Goal: Information Seeking & Learning: Learn about a topic

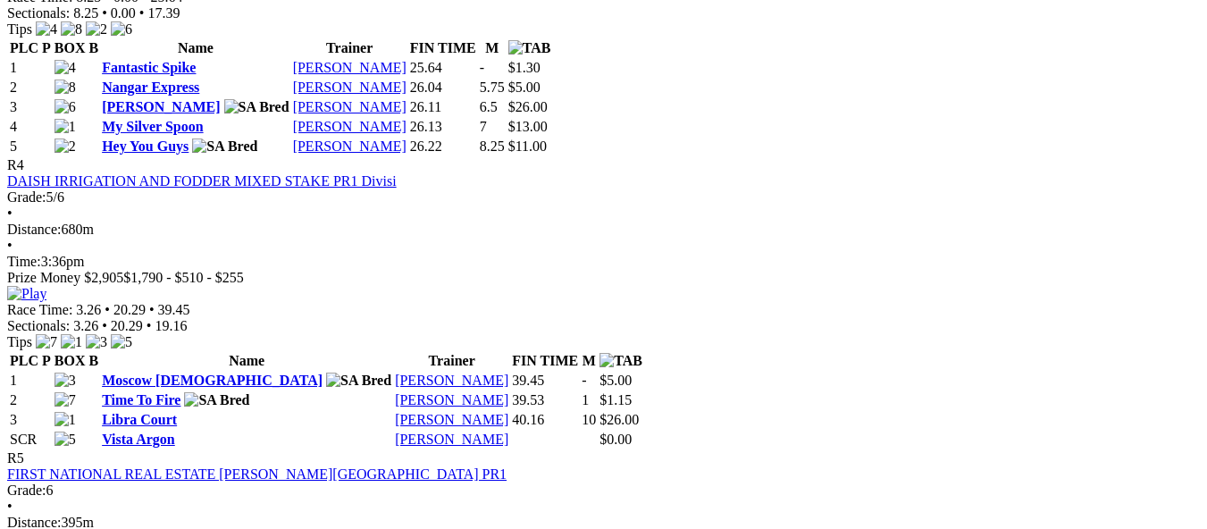
scroll to position [1608, 0]
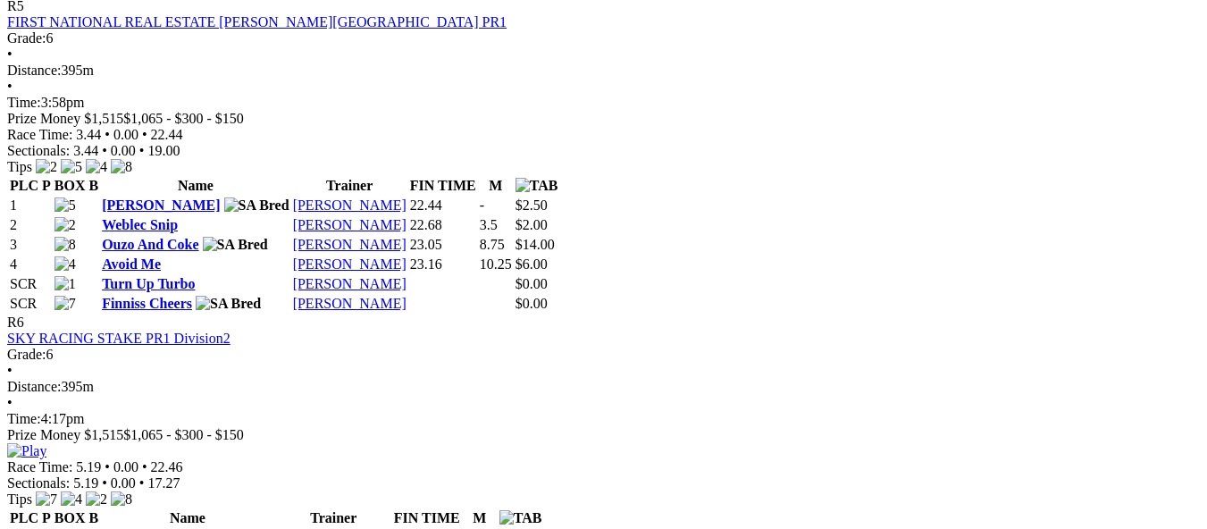
scroll to position [2144, 0]
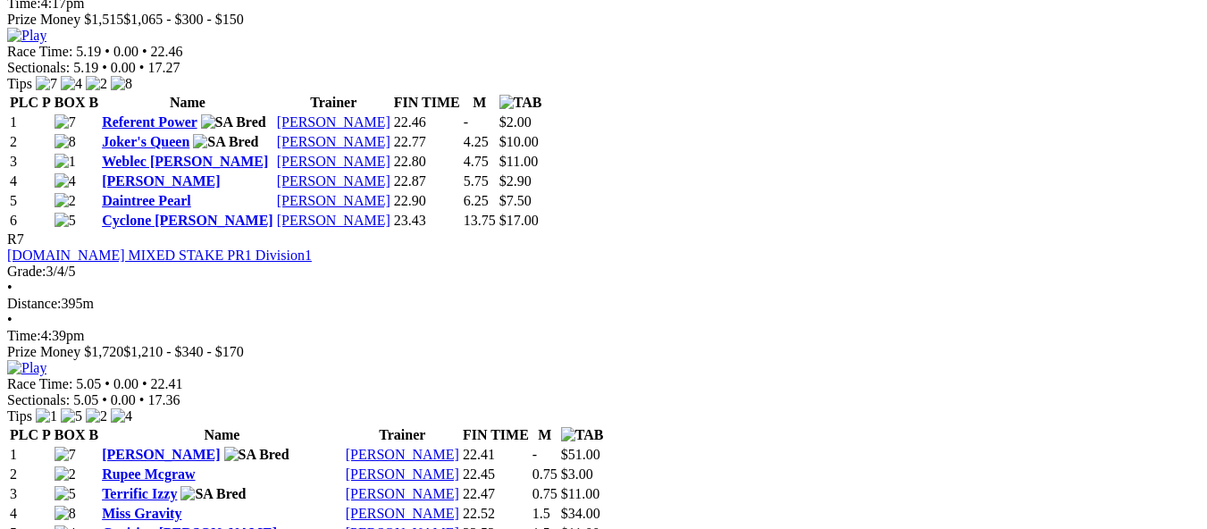
scroll to position [2234, 0]
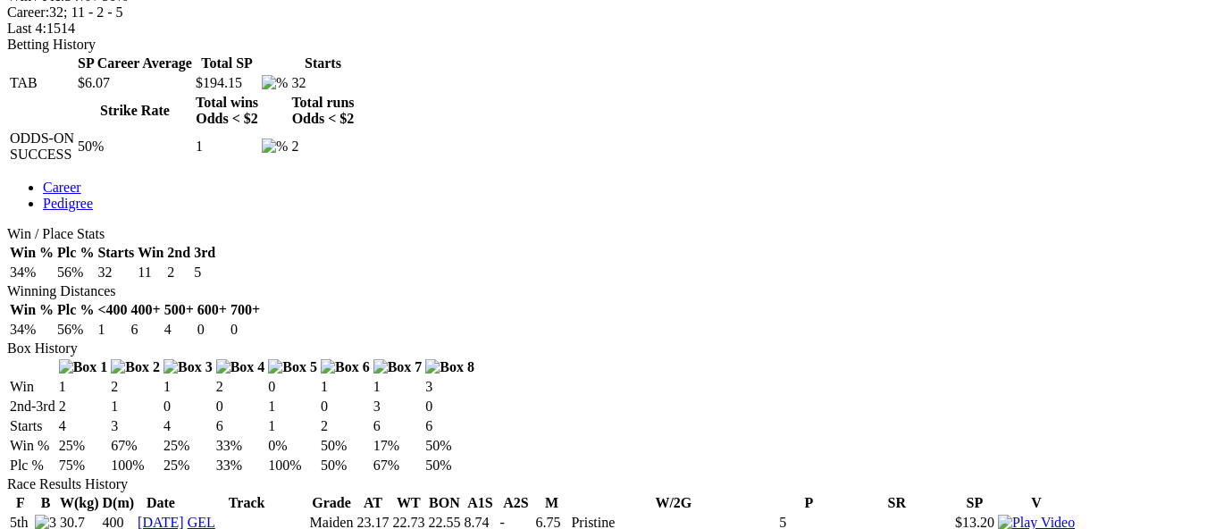
scroll to position [715, 0]
